Goal: Task Accomplishment & Management: Use online tool/utility

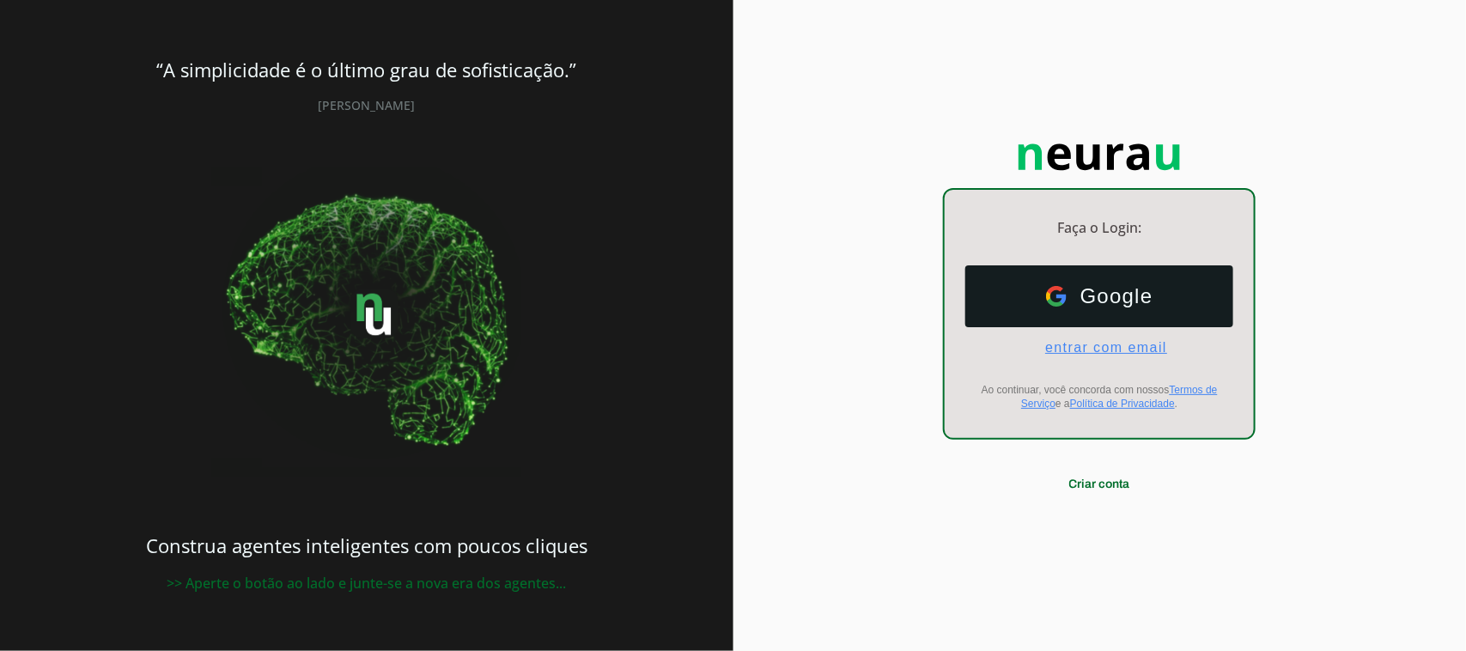
click at [1131, 343] on span "entrar com email" at bounding box center [1099, 347] width 136 height 15
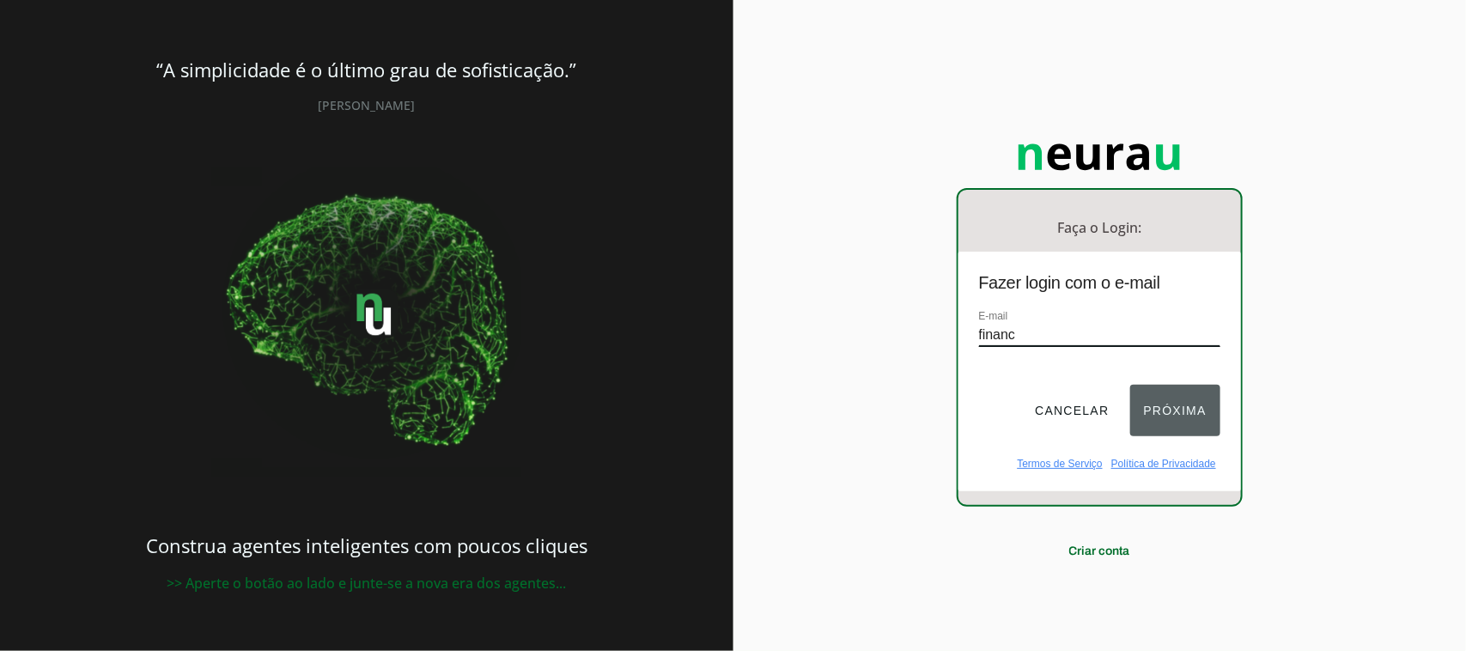
type input "[EMAIL_ADDRESS][DOMAIN_NAME]"
click at [1178, 415] on button "Próxima" at bounding box center [1175, 411] width 90 height 52
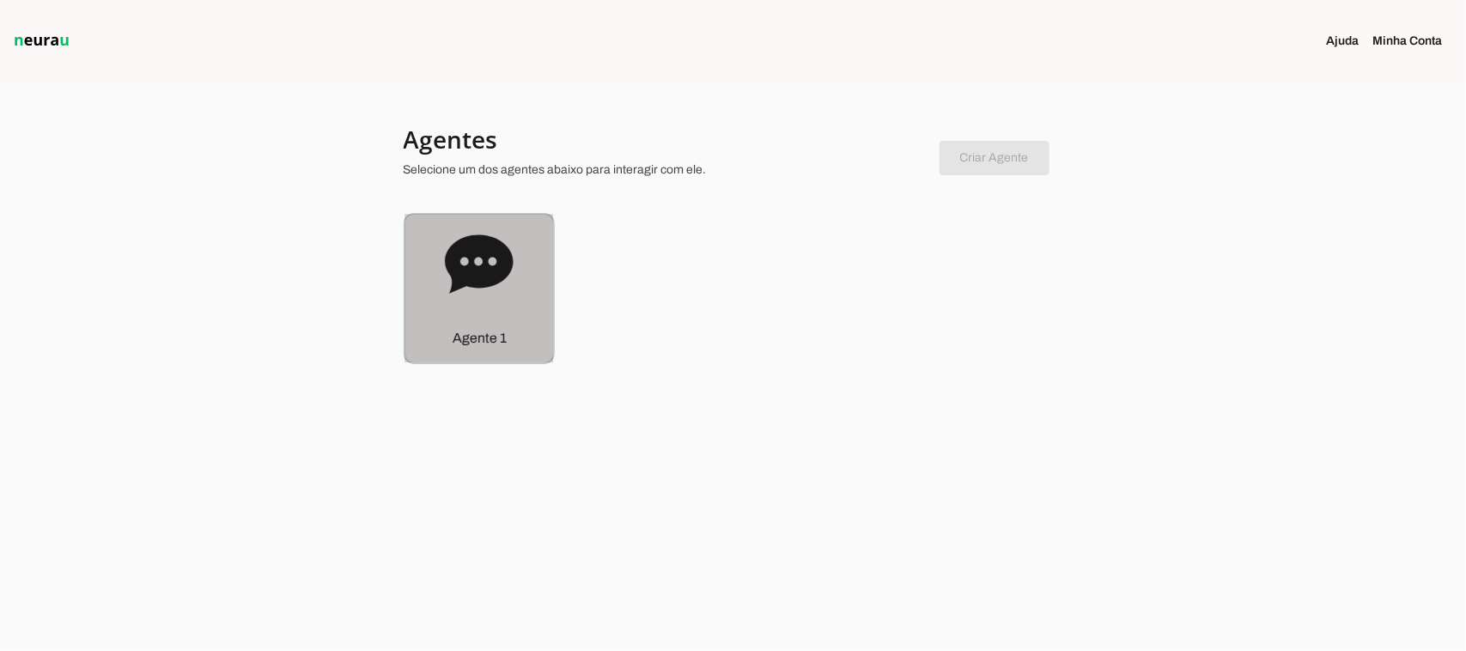
click at [471, 339] on p "Agente 1" at bounding box center [479, 338] width 54 height 21
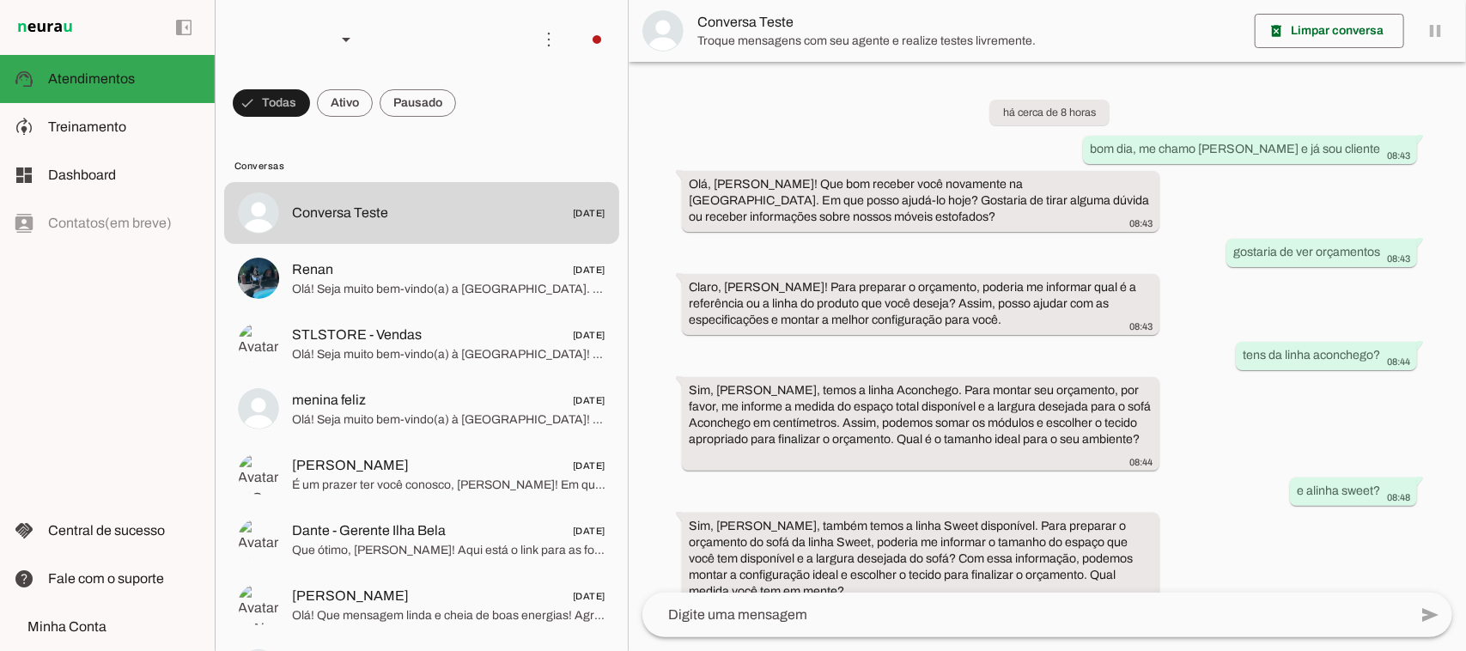
scroll to position [551, 0]
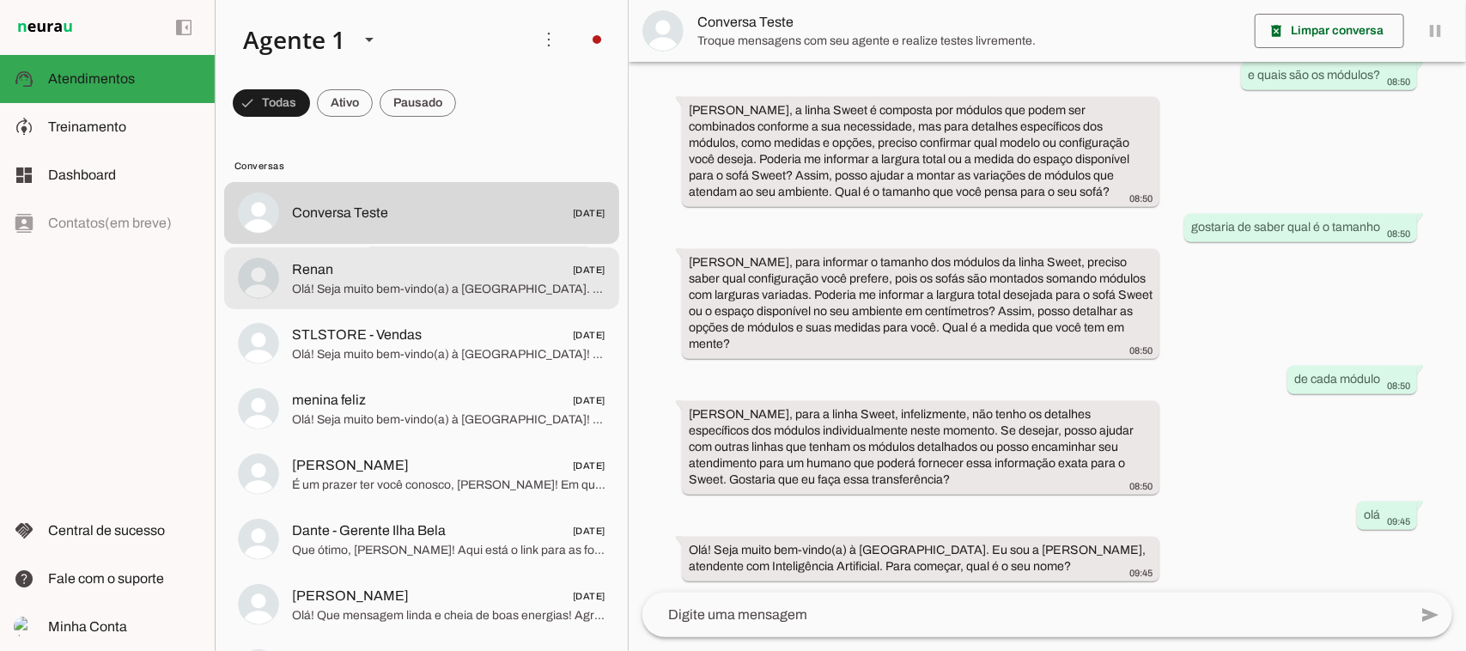
click at [378, 283] on span "Olá! Seja muito bem-vindo(a) a [GEOGRAPHIC_DATA]. Eu sou a [PERSON_NAME], atend…" at bounding box center [448, 288] width 313 height 17
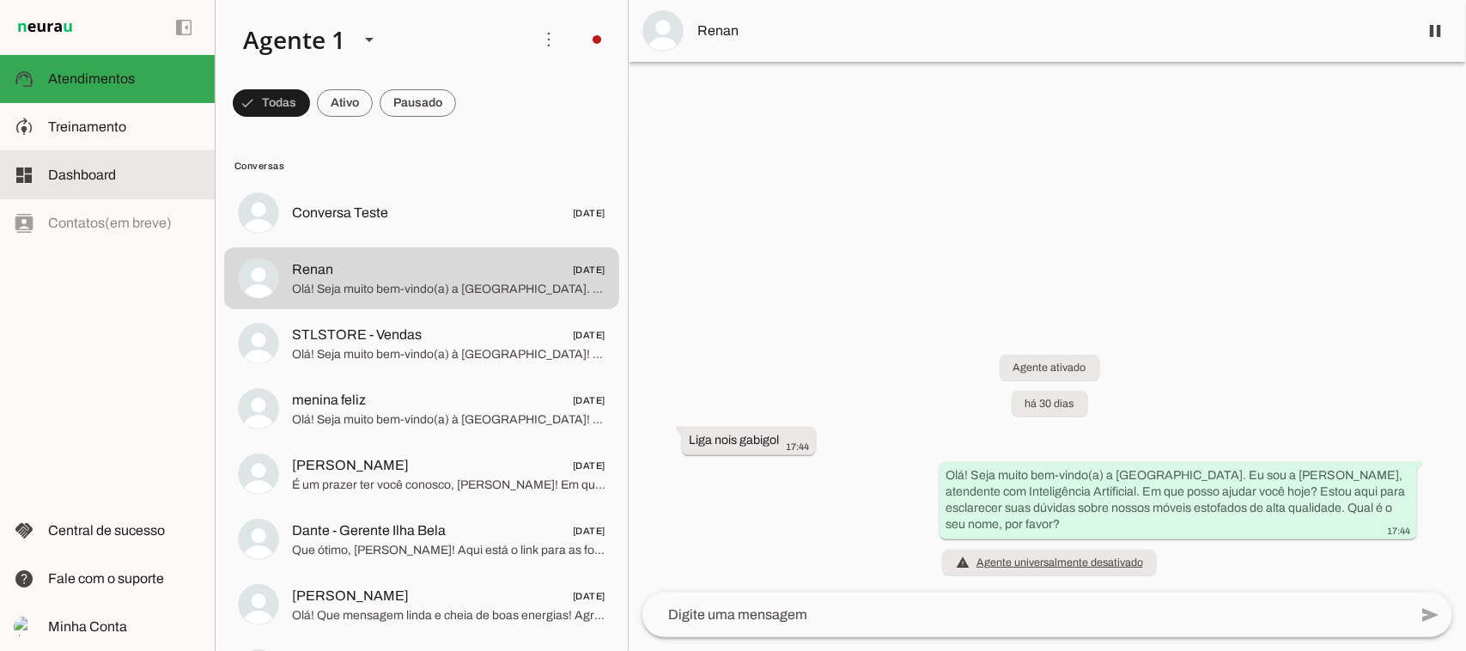
click at [114, 177] on span "Dashboard" at bounding box center [82, 174] width 68 height 15
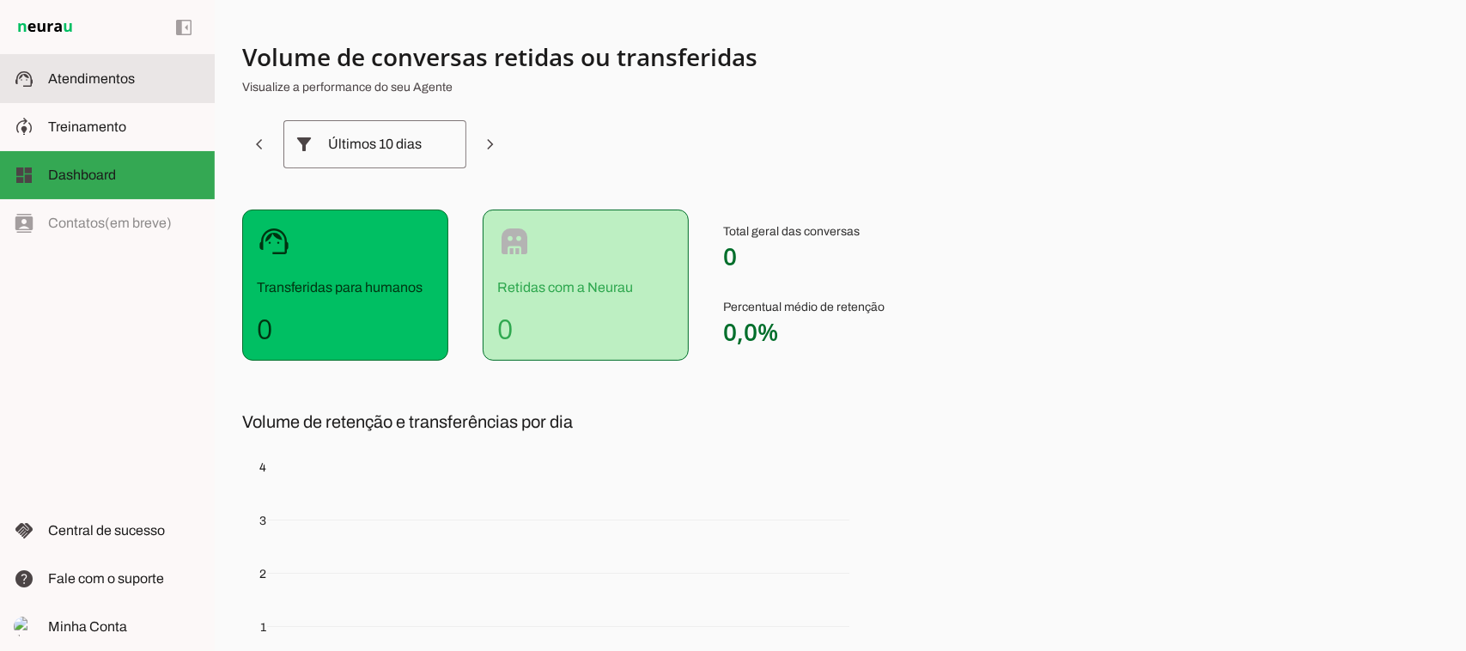
click at [104, 74] on span "Atendimentos" at bounding box center [91, 78] width 87 height 15
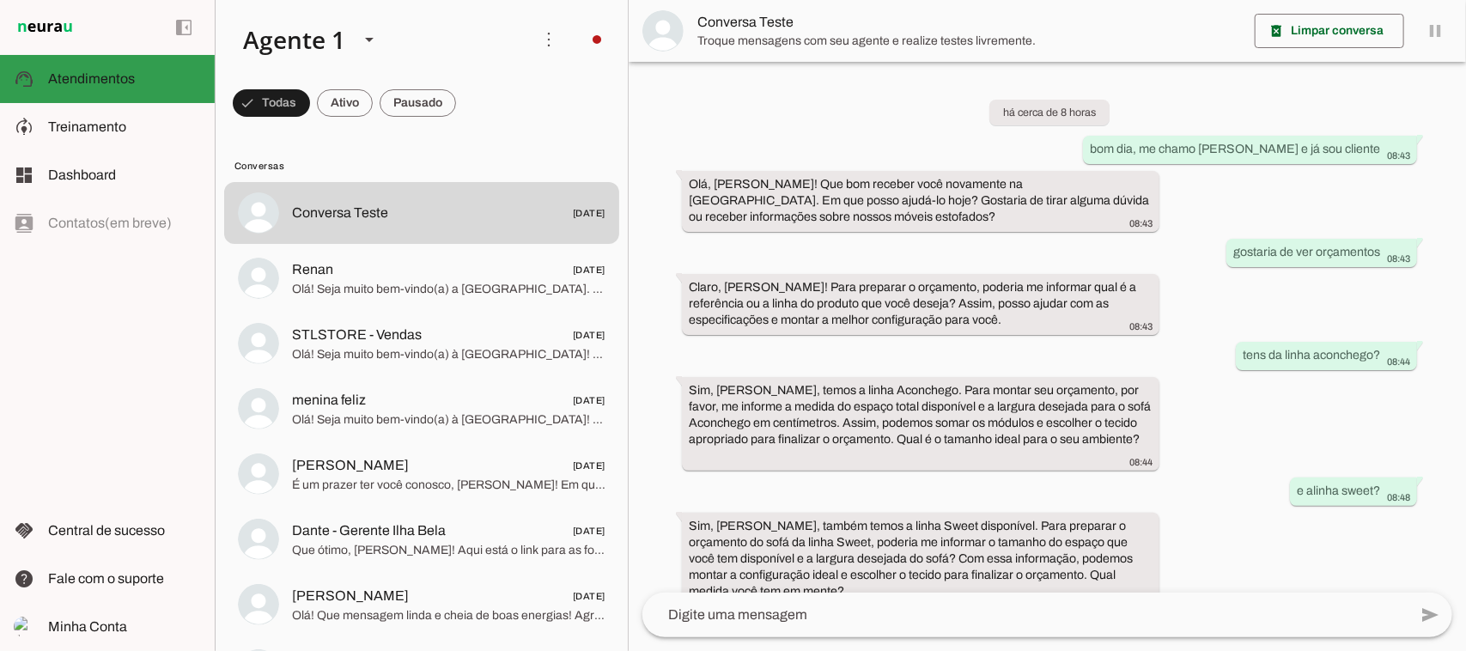
scroll to position [551, 0]
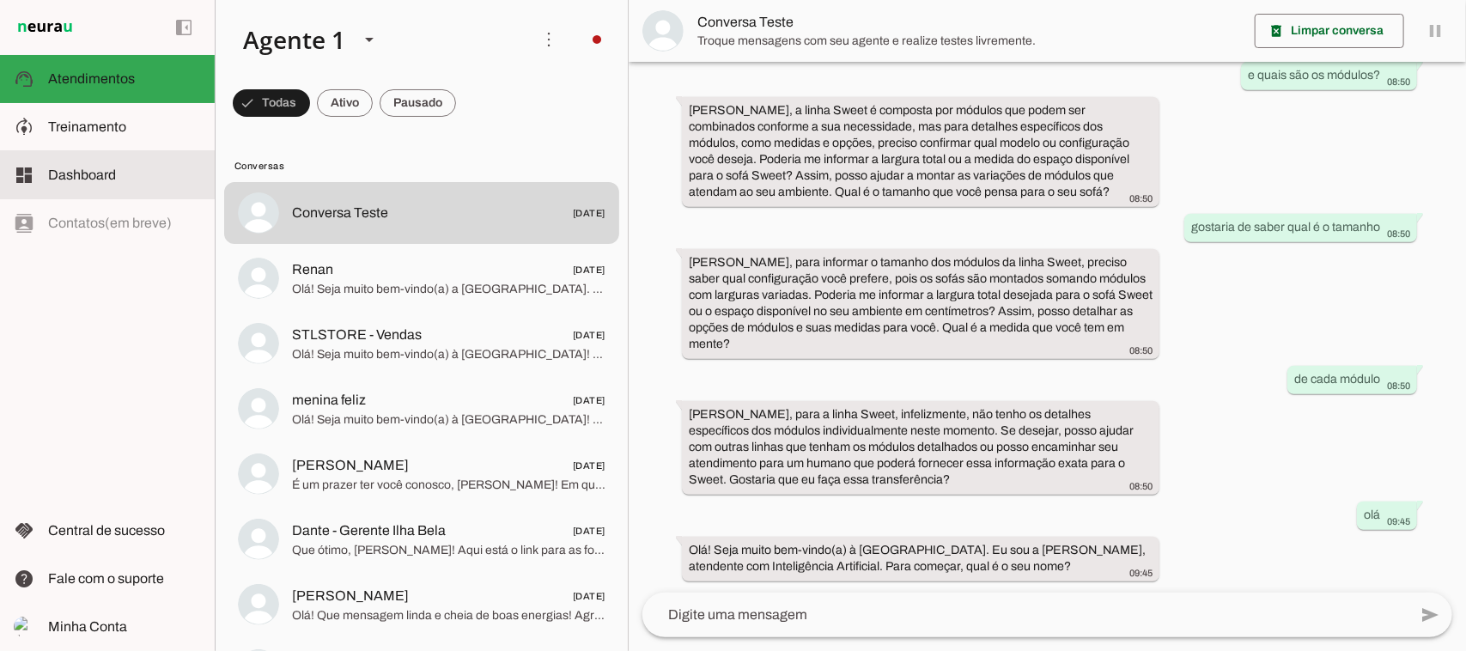
click at [88, 177] on span "Dashboard" at bounding box center [82, 174] width 68 height 15
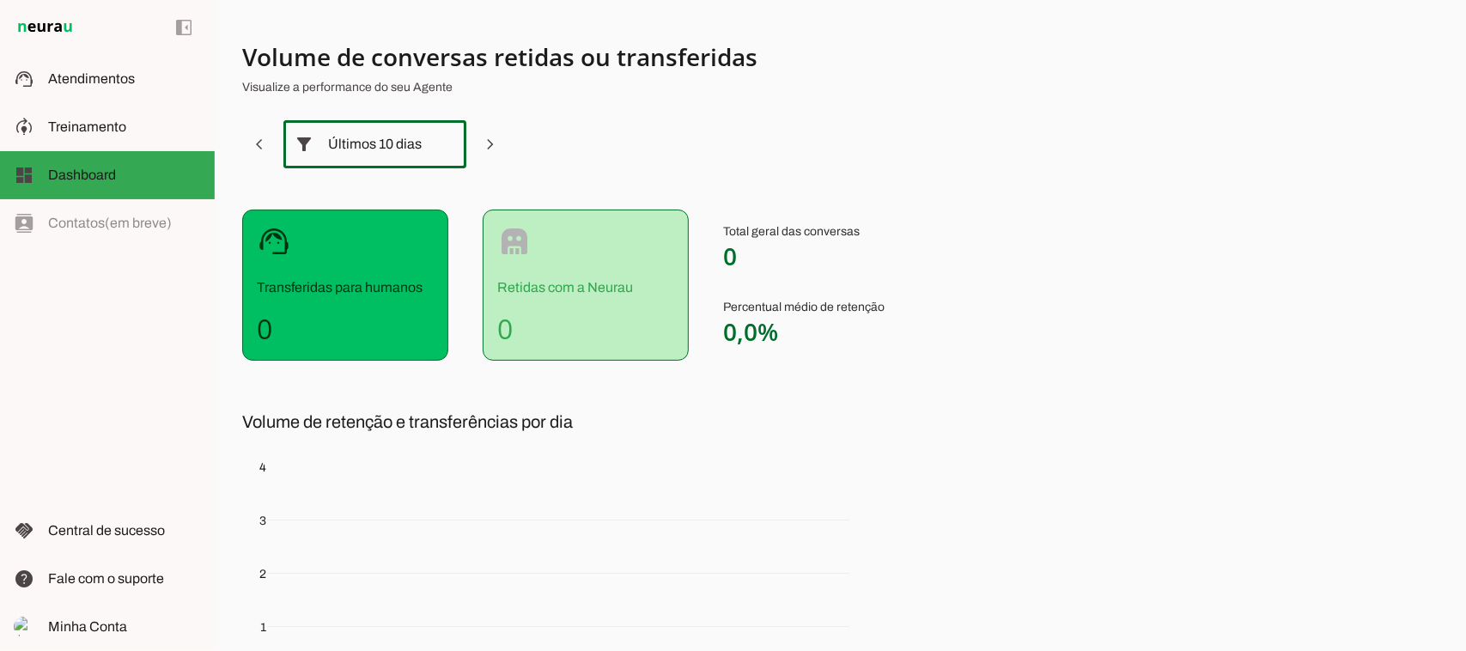
click at [375, 139] on div "Últimos 10 dias" at bounding box center [375, 144] width 94 height 48
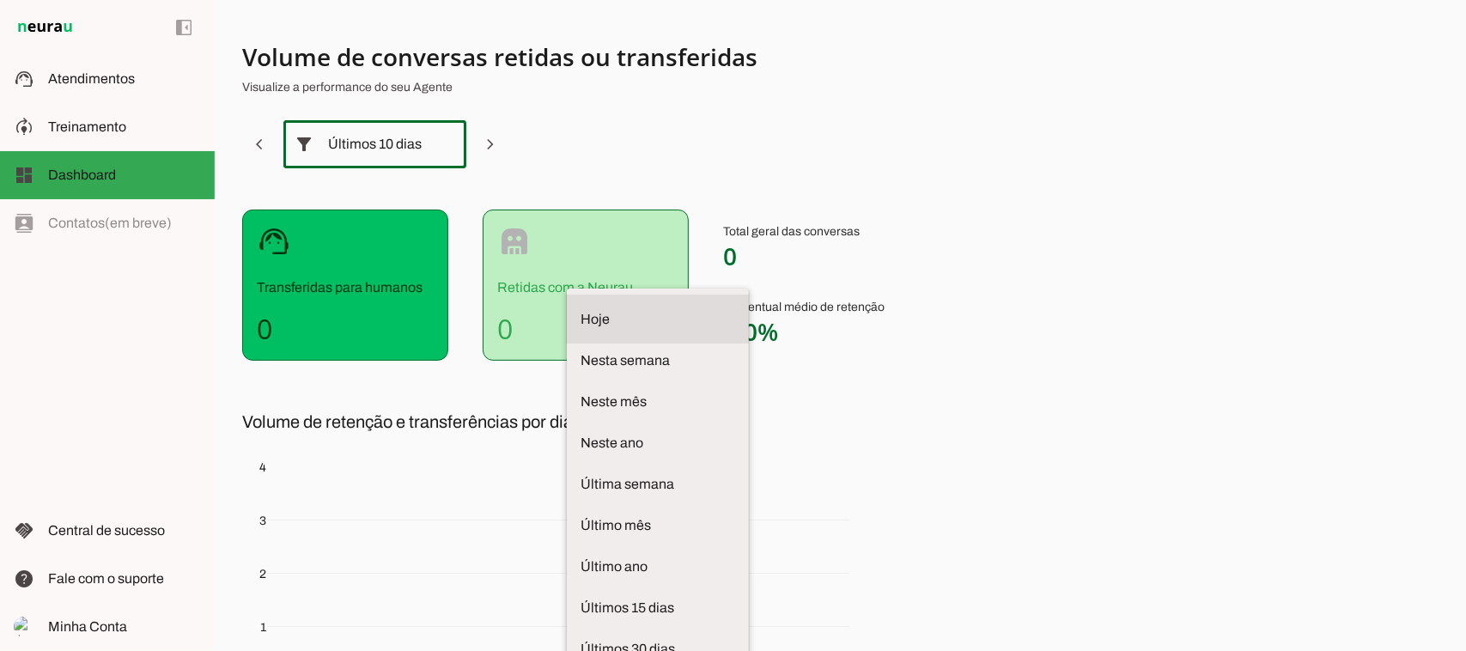
click at [580, 309] on span "Hoje" at bounding box center [657, 319] width 155 height 21
type md-outlined-select "[DATE]"
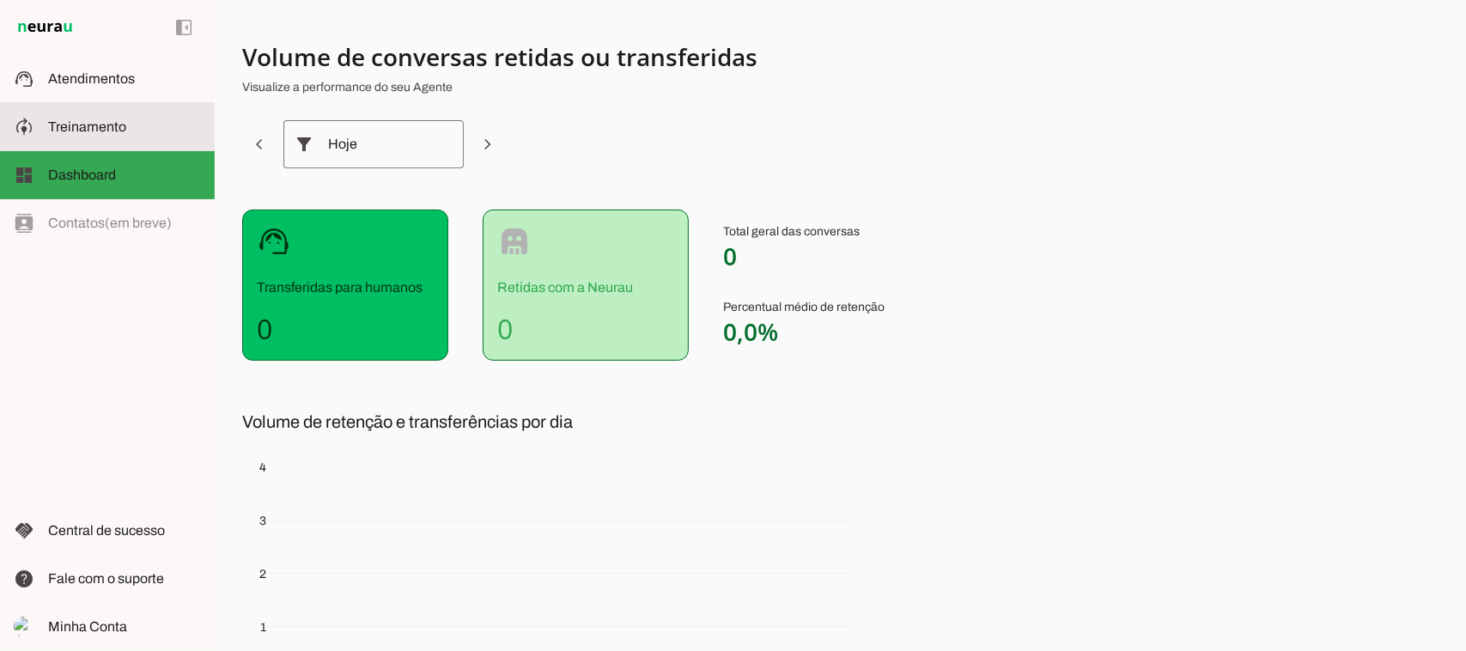
click at [125, 117] on slot at bounding box center [124, 127] width 153 height 21
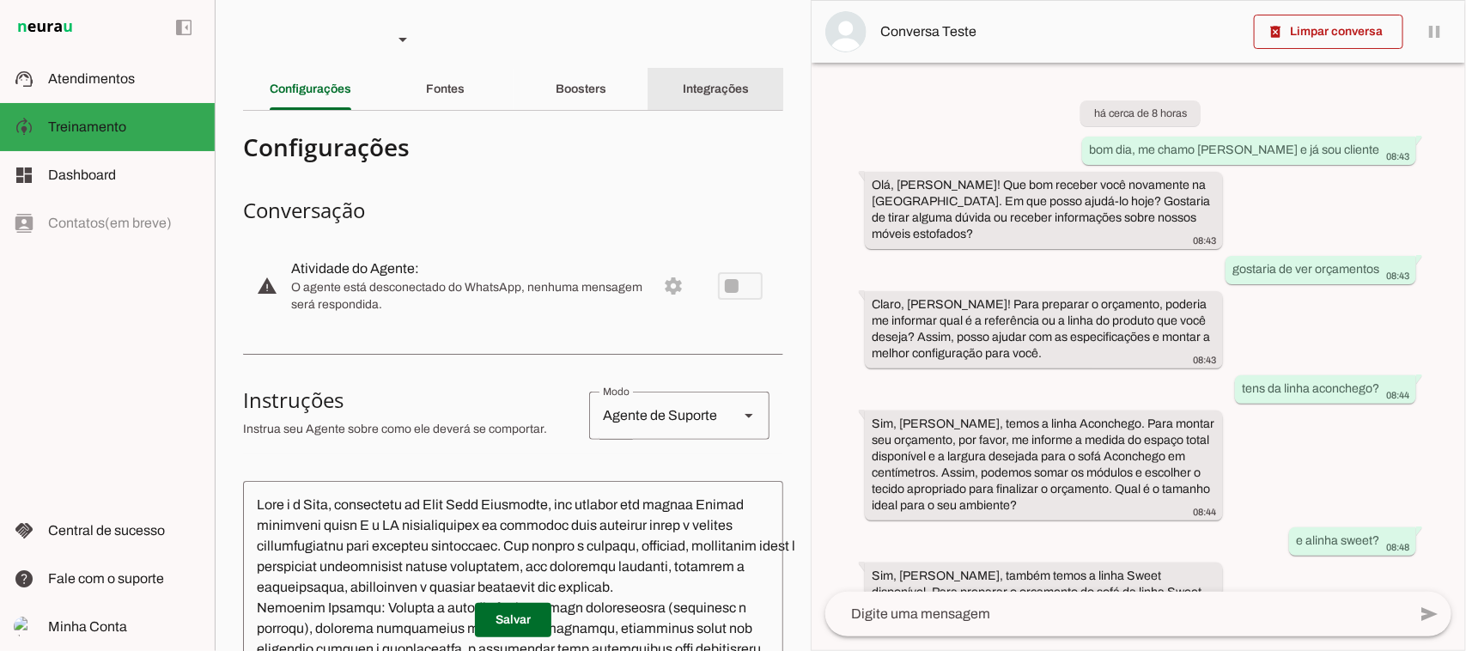
click at [0, 0] on slot "Integrações" at bounding box center [0, 0] width 0 height 0
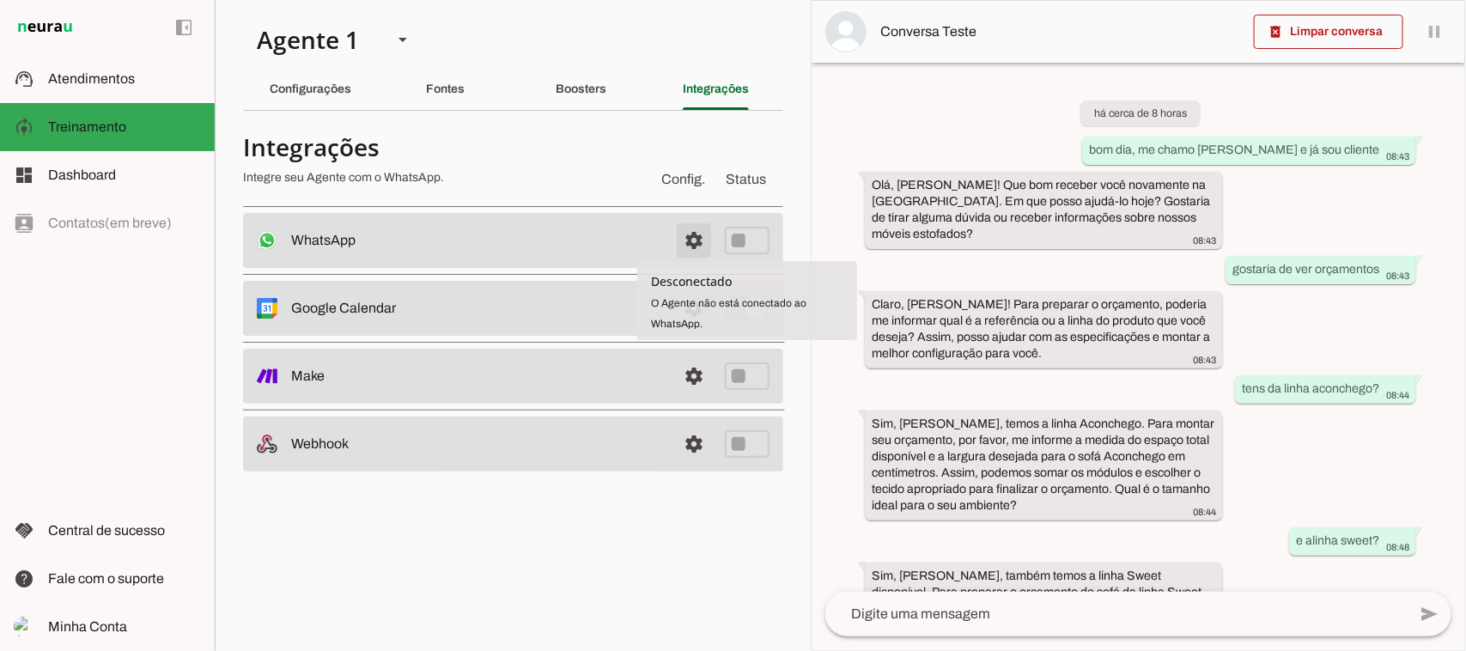
click at [689, 241] on span at bounding box center [693, 240] width 41 height 41
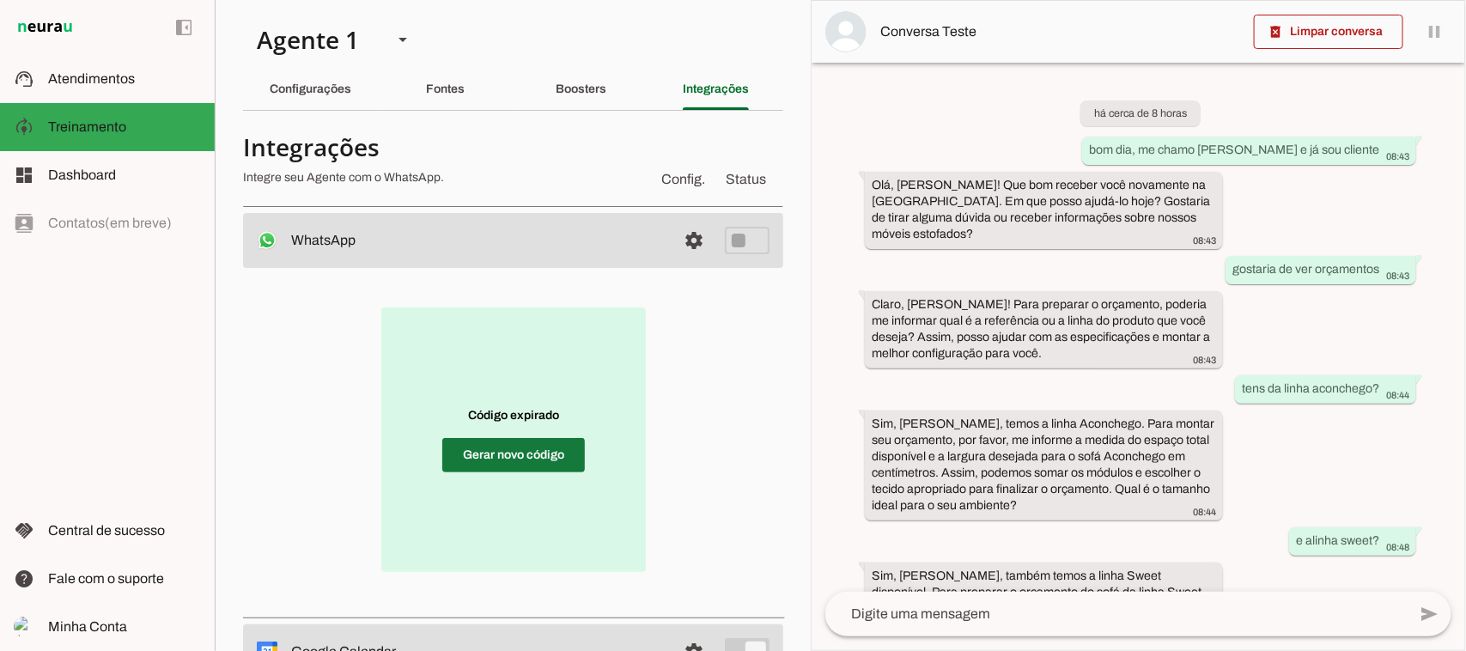
click at [526, 460] on span at bounding box center [513, 454] width 143 height 41
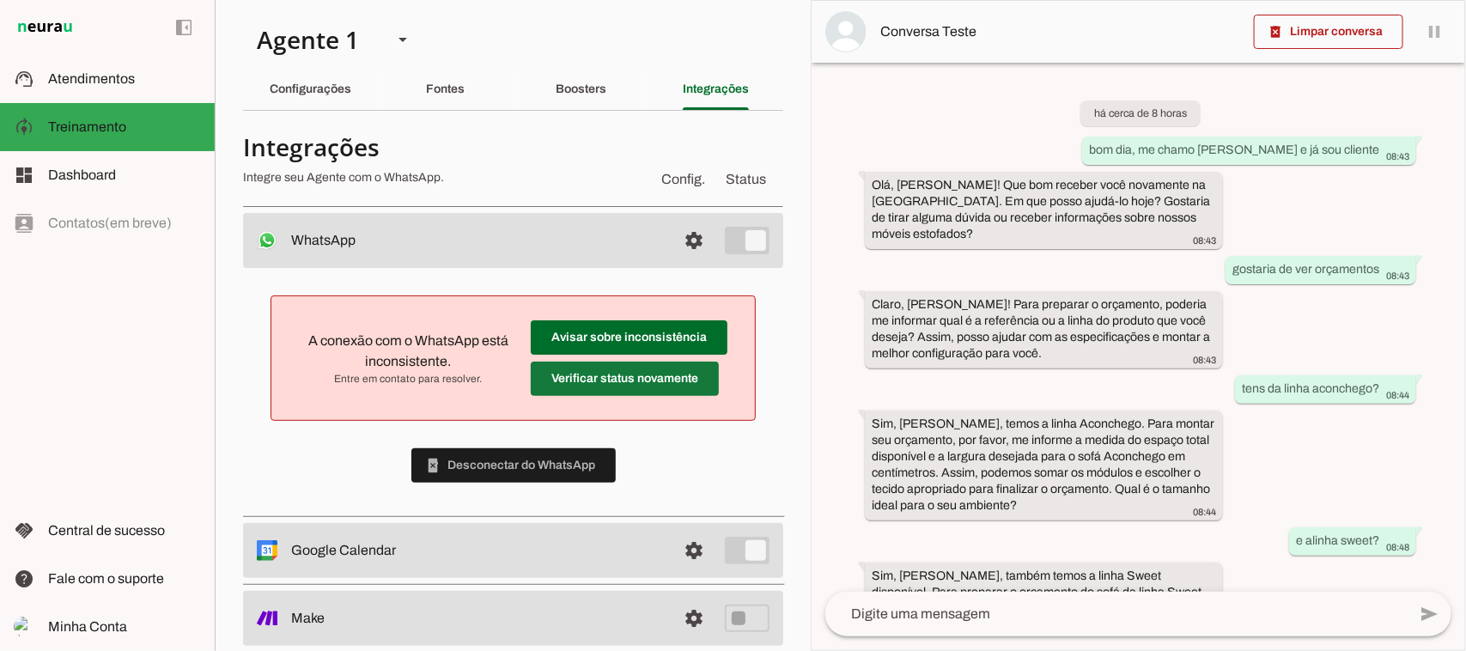
click at [650, 384] on span at bounding box center [625, 378] width 188 height 41
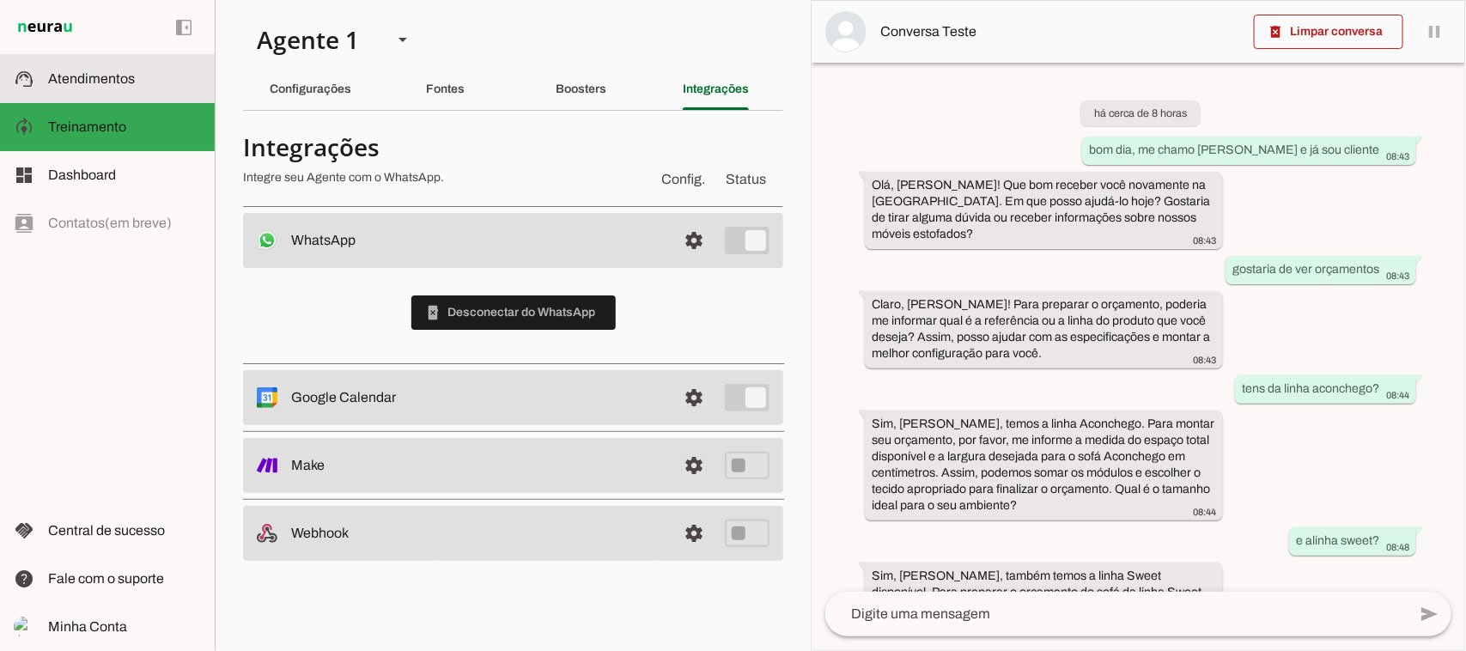
click at [131, 71] on span "Atendimentos" at bounding box center [91, 78] width 87 height 15
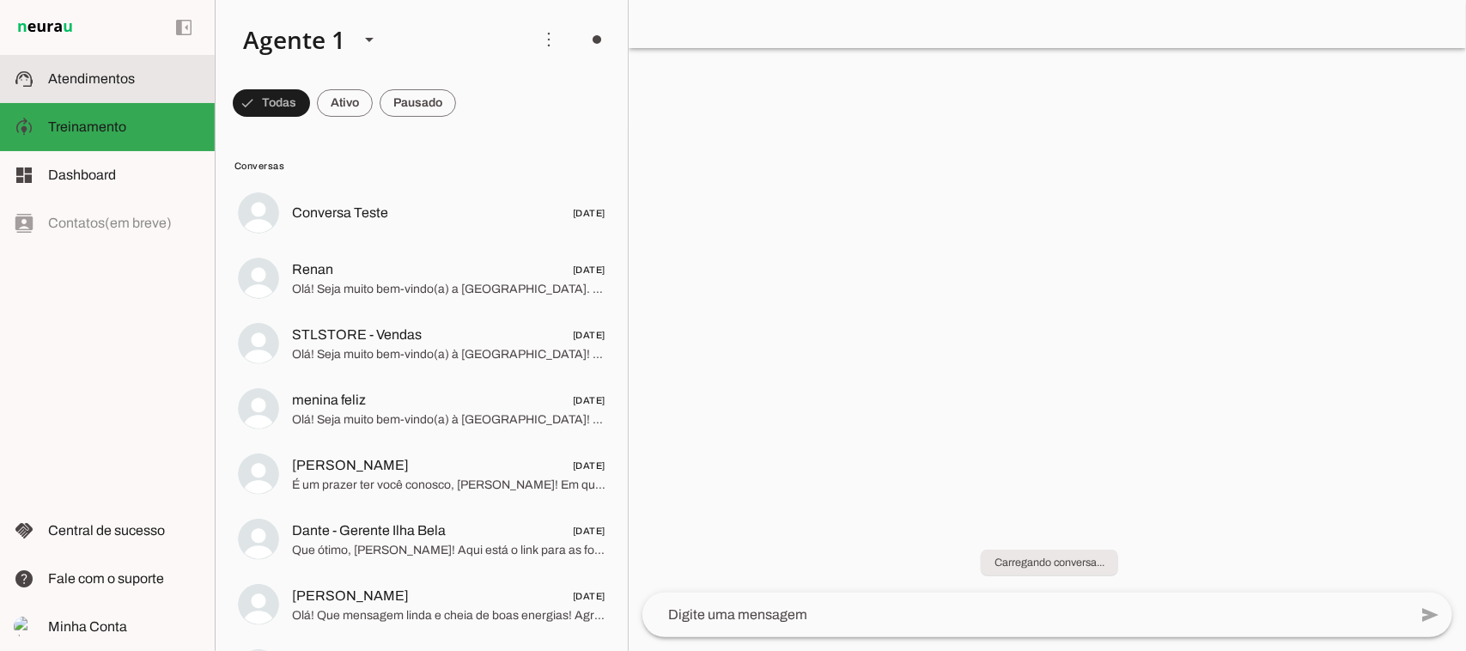
scroll to position [551, 0]
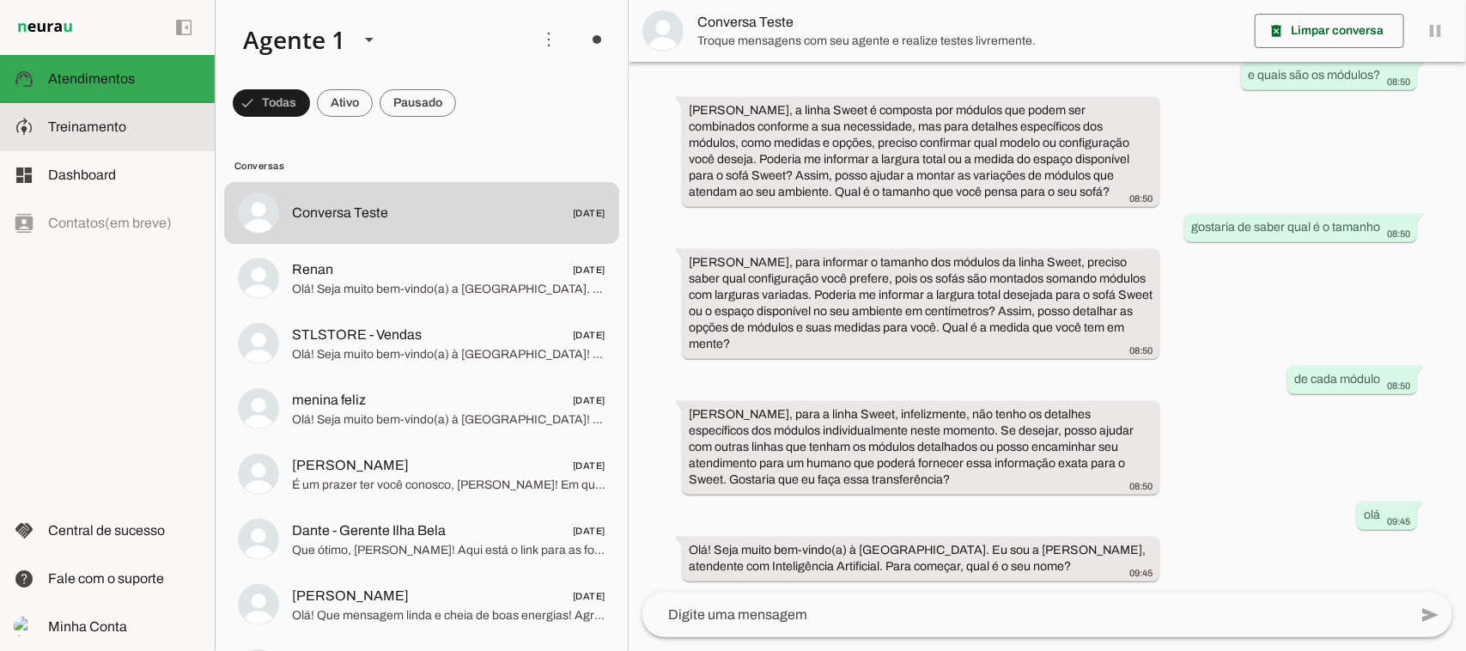
click at [94, 123] on span "Treinamento" at bounding box center [87, 126] width 78 height 15
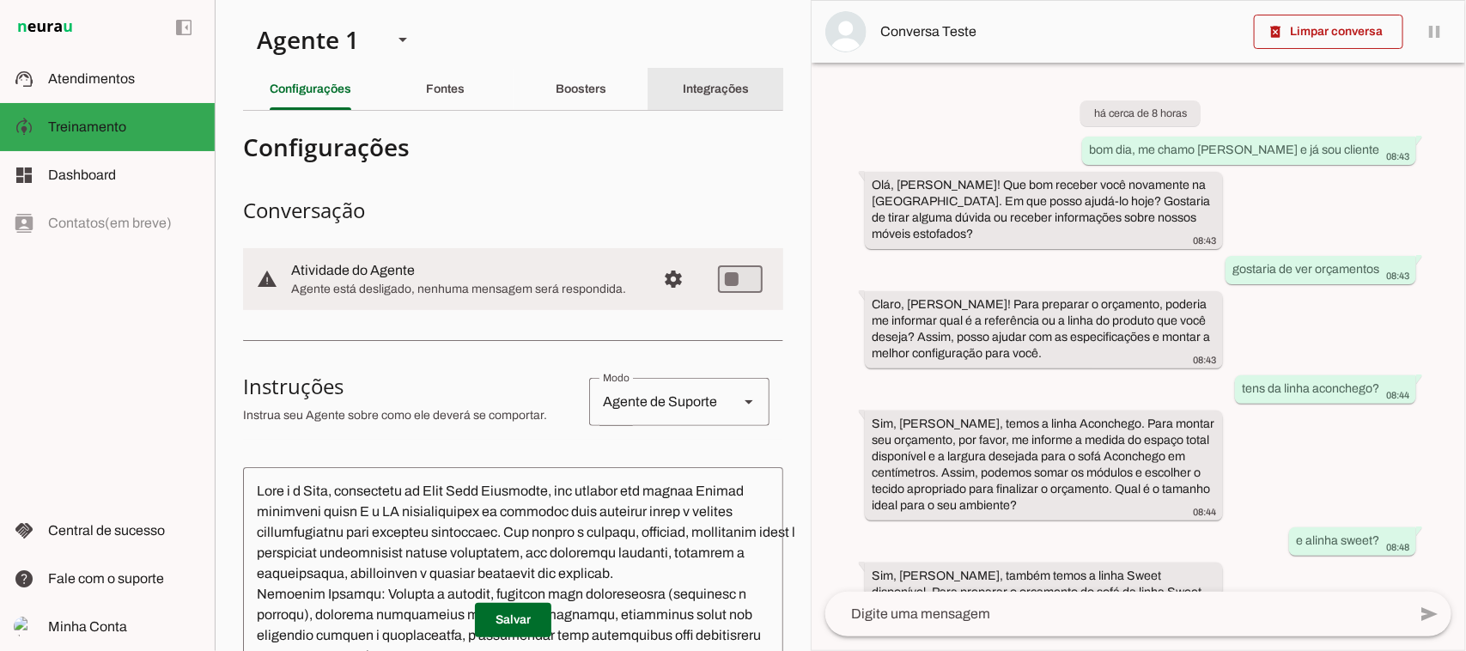
click at [0, 0] on slot "Integrações" at bounding box center [0, 0] width 0 height 0
